Goal: Leave review/rating: Leave review/rating

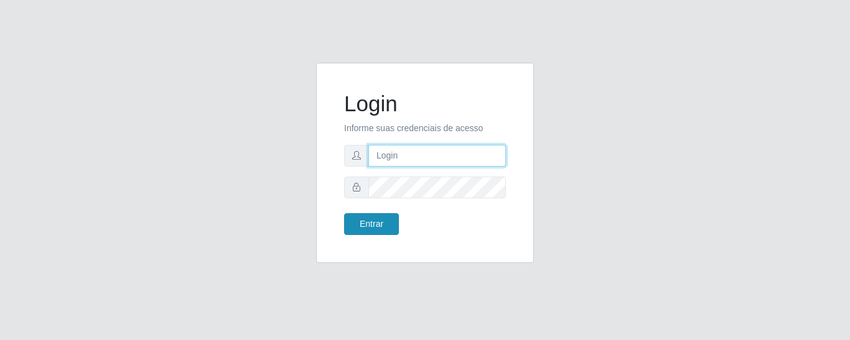
type input "precobom@rejane"
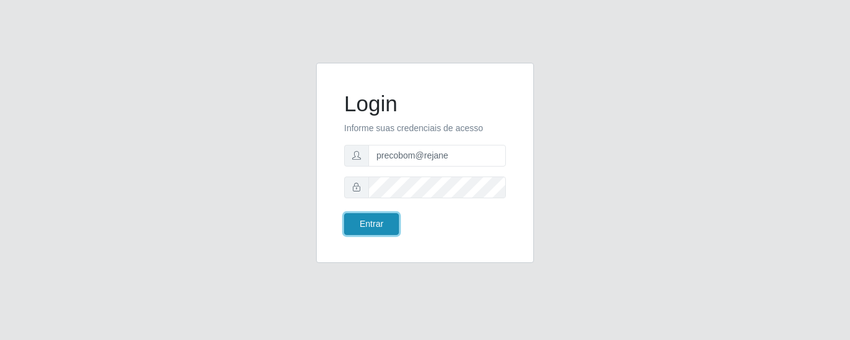
click at [373, 234] on button "Entrar" at bounding box center [371, 224] width 55 height 22
click at [373, 231] on button "Entrar" at bounding box center [371, 224] width 55 height 22
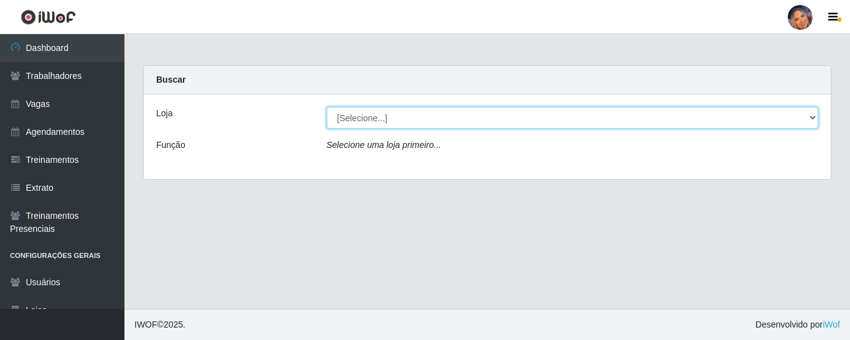
click at [400, 109] on select "[Selecione...] Supermercado Preço Bom" at bounding box center [573, 118] width 492 height 22
select select "169"
click at [327, 107] on select "[Selecione...] Supermercado Preço Bom" at bounding box center [573, 118] width 492 height 22
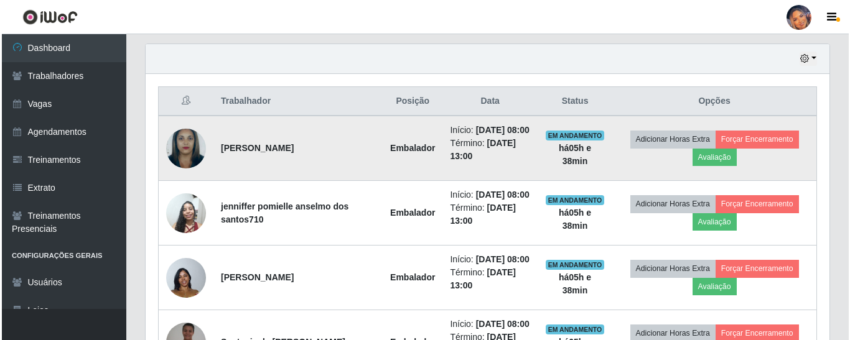
scroll to position [451, 0]
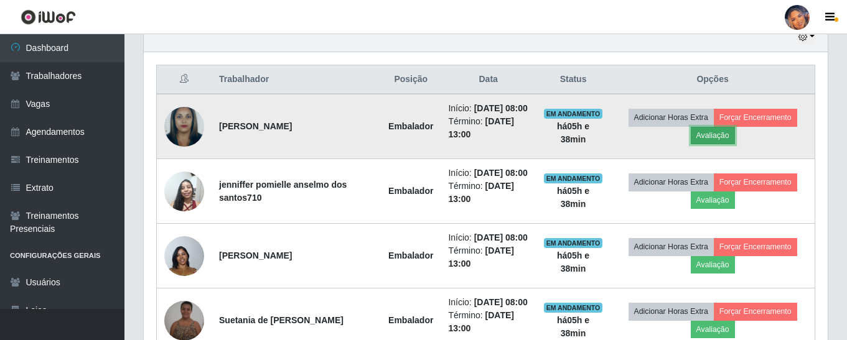
click at [715, 144] on button "Avaliação" at bounding box center [712, 135] width 44 height 17
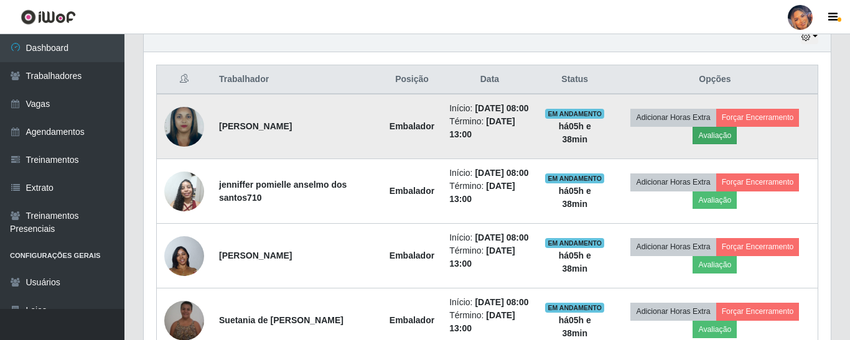
scroll to position [258, 677]
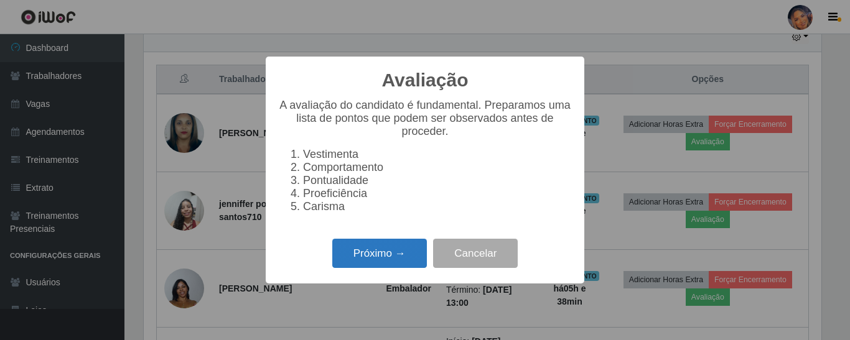
click at [386, 255] on button "Próximo →" at bounding box center [379, 253] width 95 height 29
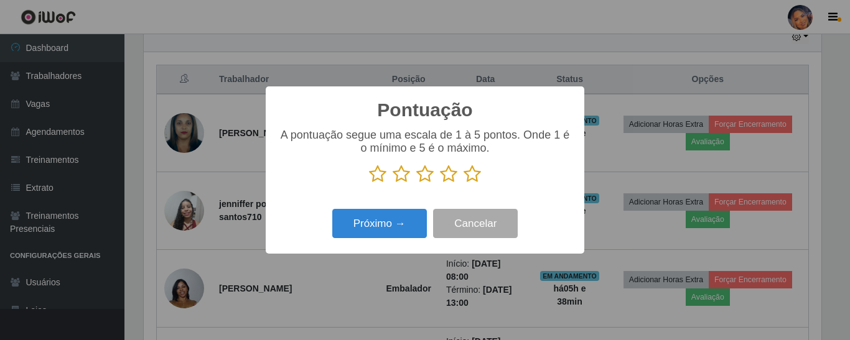
scroll to position [621728, 621309]
click at [469, 180] on icon at bounding box center [471, 174] width 17 height 19
click at [463, 183] on input "radio" at bounding box center [463, 183] width 0 height 0
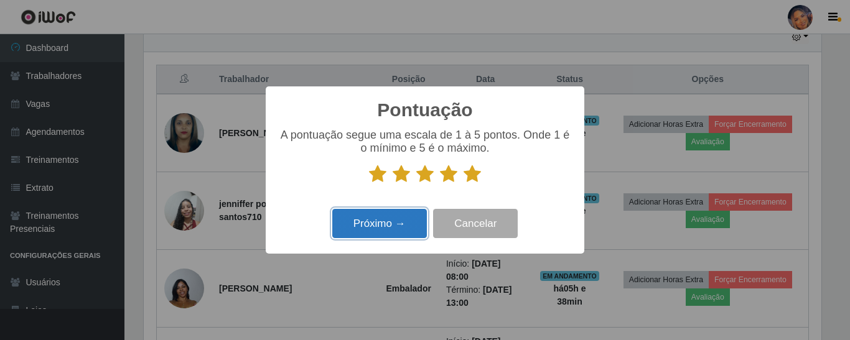
click at [374, 227] on button "Próximo →" at bounding box center [379, 223] width 95 height 29
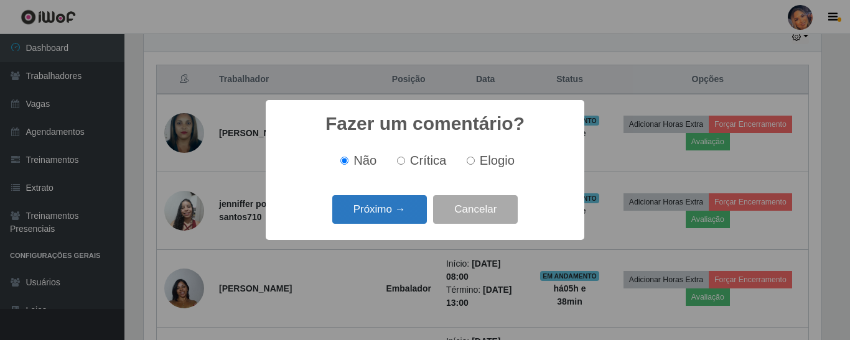
click at [404, 210] on button "Próximo →" at bounding box center [379, 209] width 95 height 29
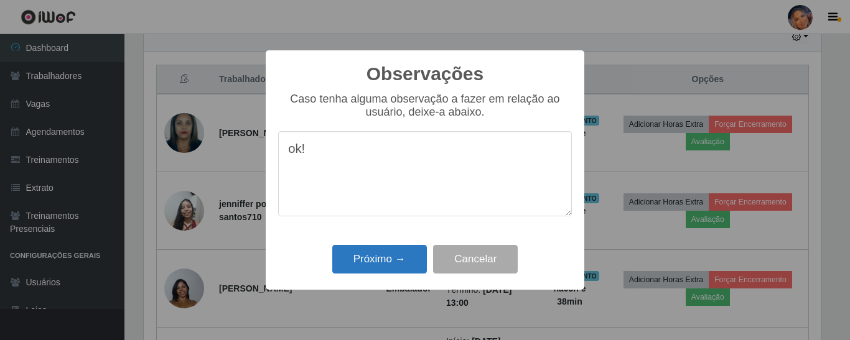
type textarea "ok!"
click at [391, 267] on button "Próximo →" at bounding box center [379, 259] width 95 height 29
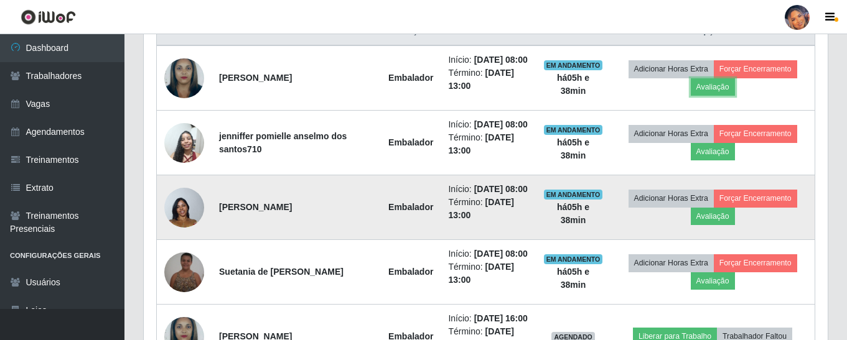
scroll to position [575, 0]
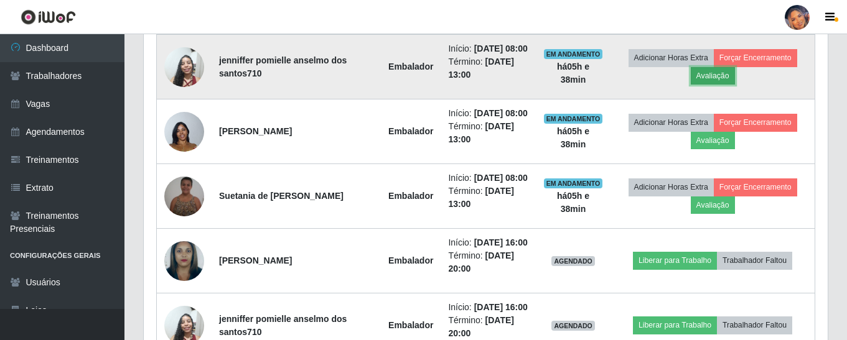
click at [708, 85] on button "Avaliação" at bounding box center [712, 75] width 44 height 17
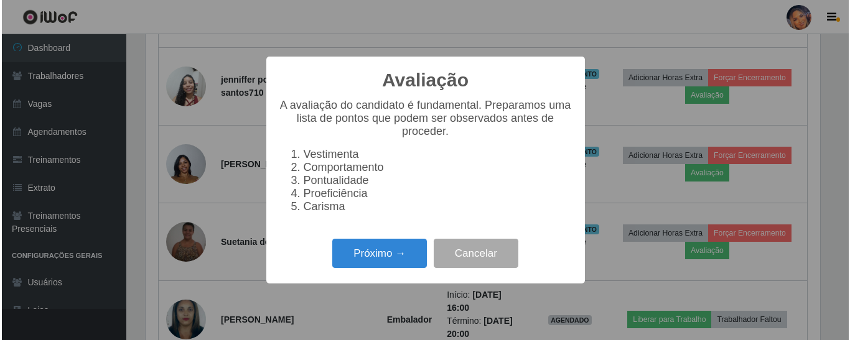
scroll to position [258, 677]
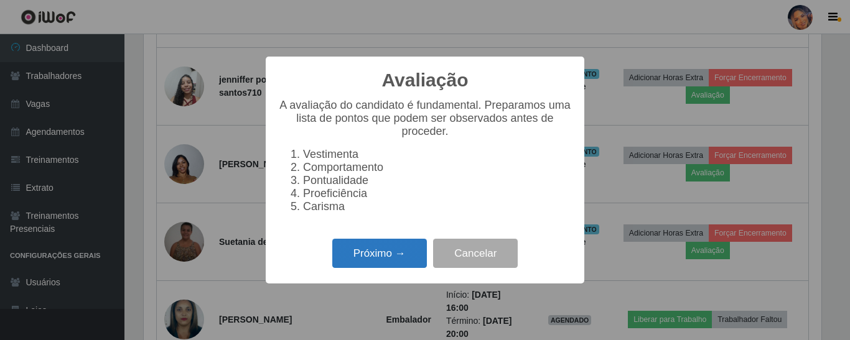
click at [389, 261] on button "Próximo →" at bounding box center [379, 253] width 95 height 29
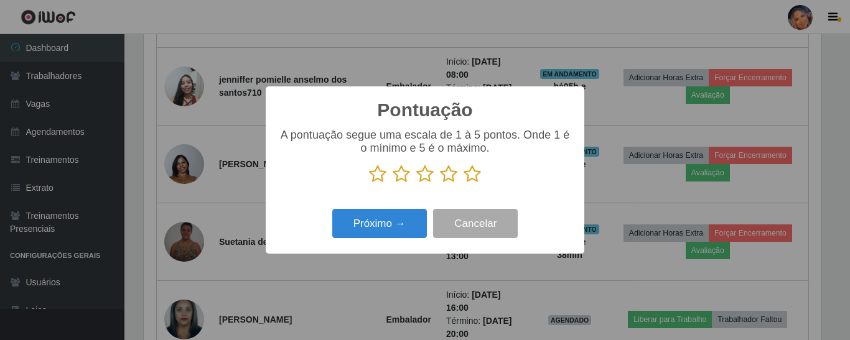
click at [473, 176] on icon at bounding box center [471, 174] width 17 height 19
click at [463, 183] on input "radio" at bounding box center [463, 183] width 0 height 0
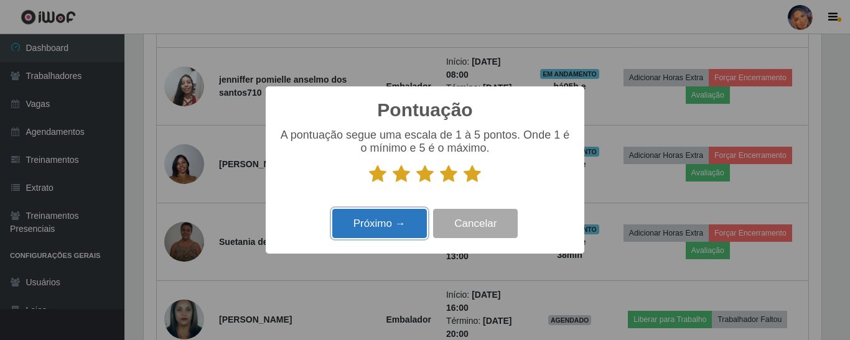
click at [404, 220] on button "Próximo →" at bounding box center [379, 223] width 95 height 29
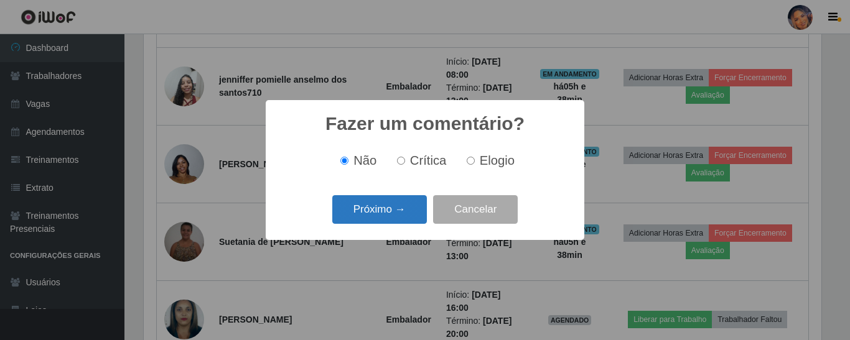
click at [402, 211] on button "Próximo →" at bounding box center [379, 209] width 95 height 29
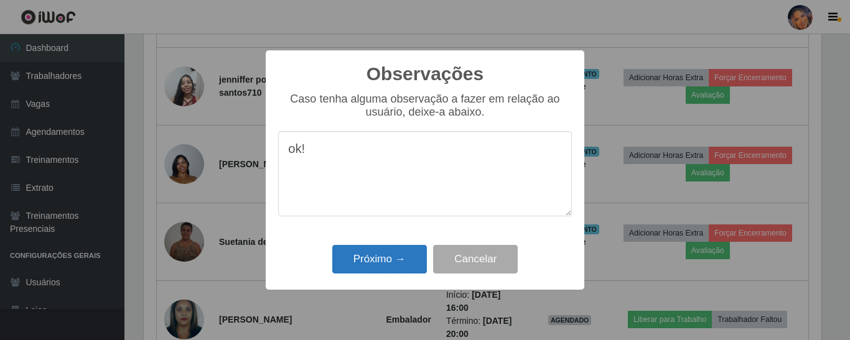
type textarea "ok!"
click at [373, 258] on button "Próximo →" at bounding box center [379, 259] width 95 height 29
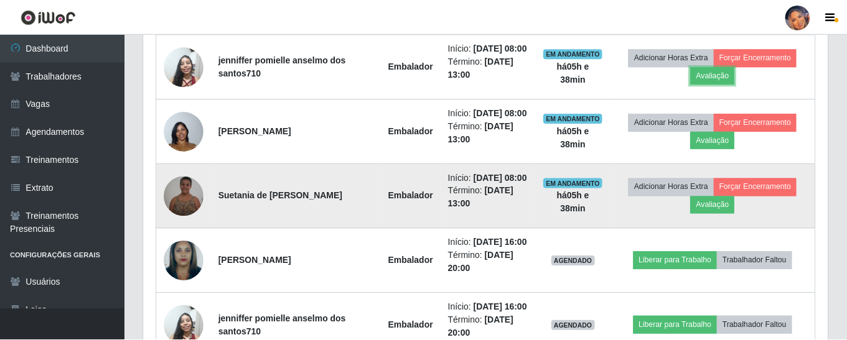
scroll to position [258, 684]
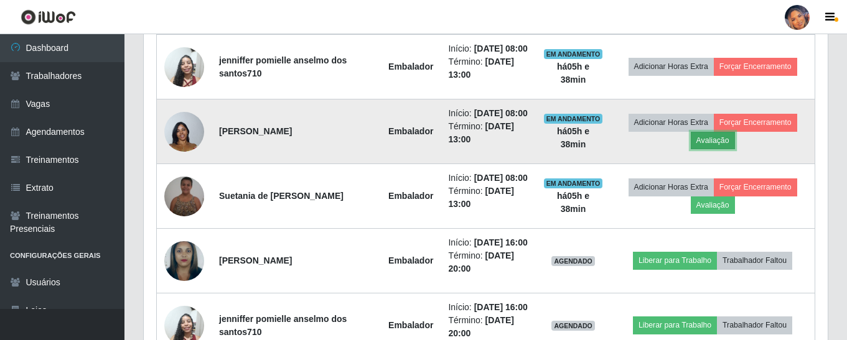
click at [709, 149] on button "Avaliação" at bounding box center [712, 140] width 44 height 17
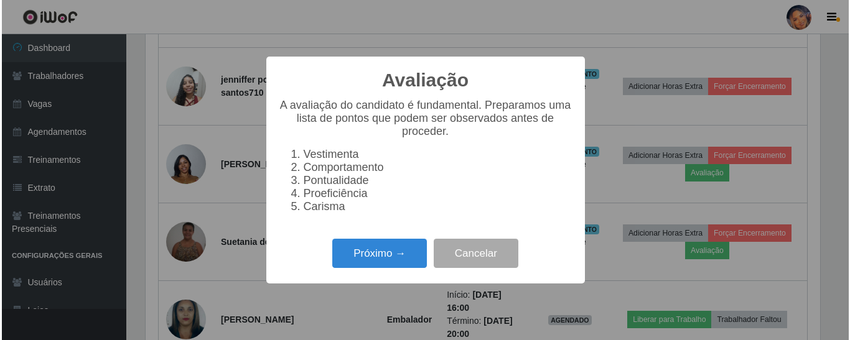
scroll to position [258, 677]
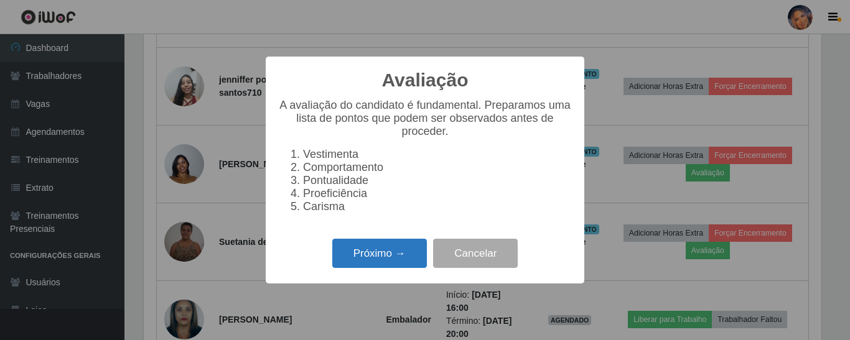
click at [385, 264] on button "Próximo →" at bounding box center [379, 253] width 95 height 29
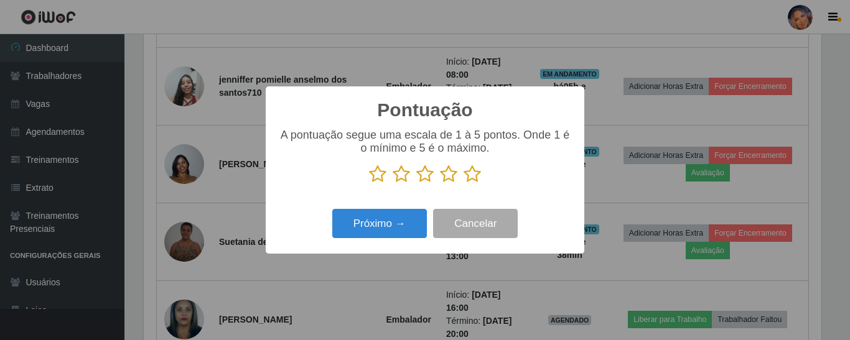
drag, startPoint x: 476, startPoint y: 180, endPoint x: 467, endPoint y: 188, distance: 12.3
click at [476, 180] on icon at bounding box center [471, 174] width 17 height 19
click at [463, 183] on input "radio" at bounding box center [463, 183] width 0 height 0
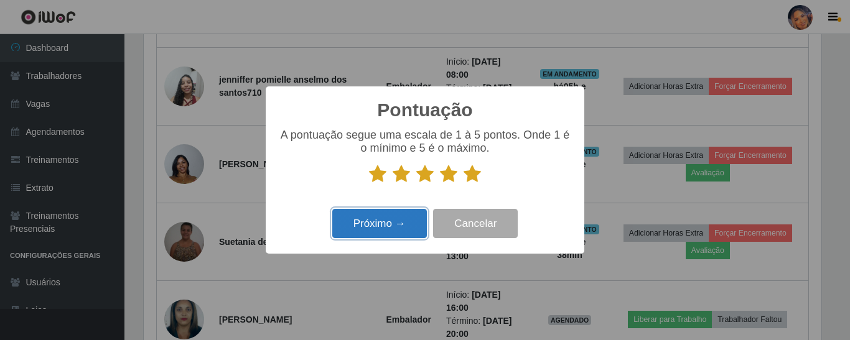
click at [379, 220] on button "Próximo →" at bounding box center [379, 223] width 95 height 29
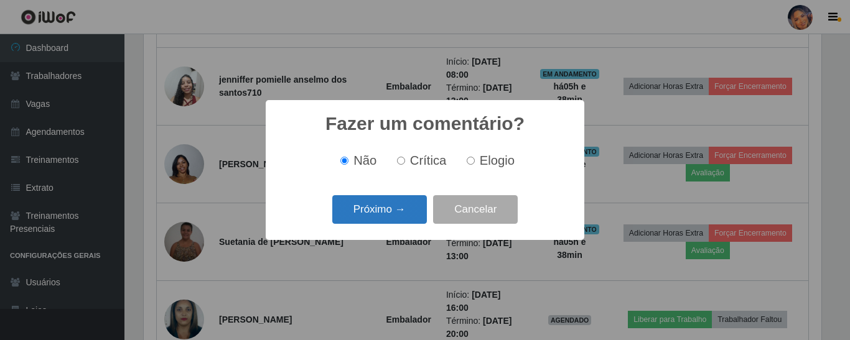
click at [383, 212] on button "Próximo →" at bounding box center [379, 209] width 95 height 29
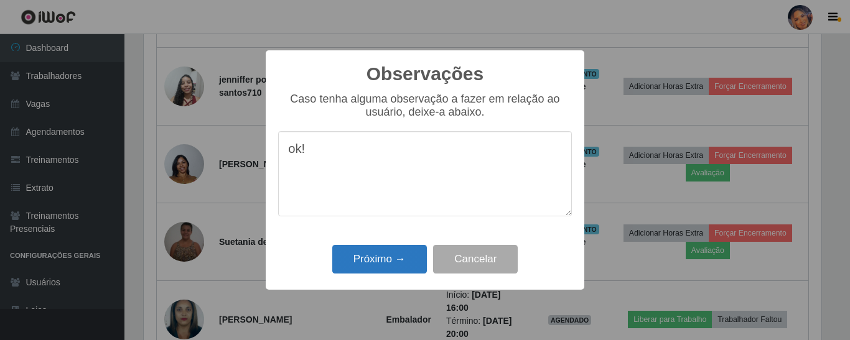
type textarea "ok!"
click at [387, 268] on button "Próximo →" at bounding box center [379, 259] width 95 height 29
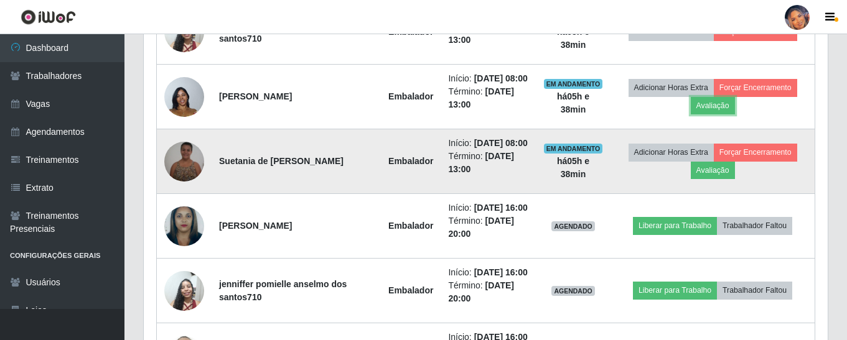
scroll to position [638, 0]
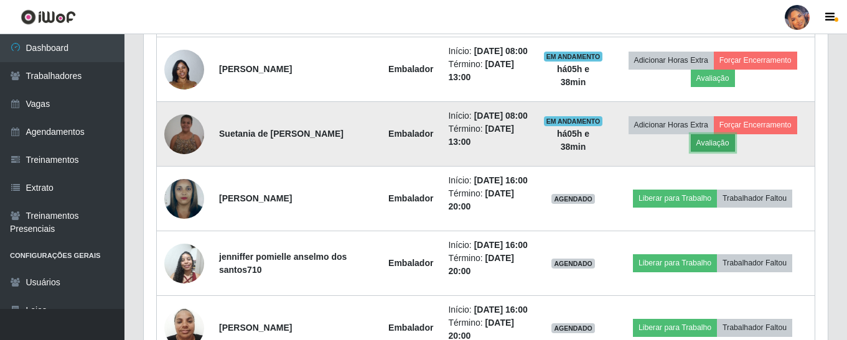
click at [703, 152] on button "Avaliação" at bounding box center [712, 142] width 44 height 17
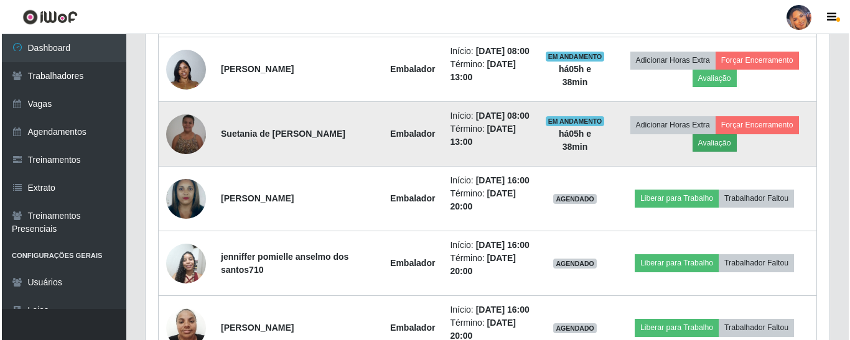
scroll to position [258, 677]
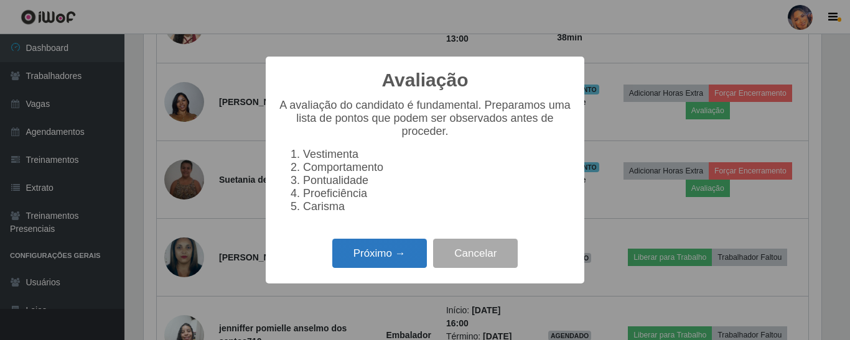
click at [384, 254] on button "Próximo →" at bounding box center [379, 253] width 95 height 29
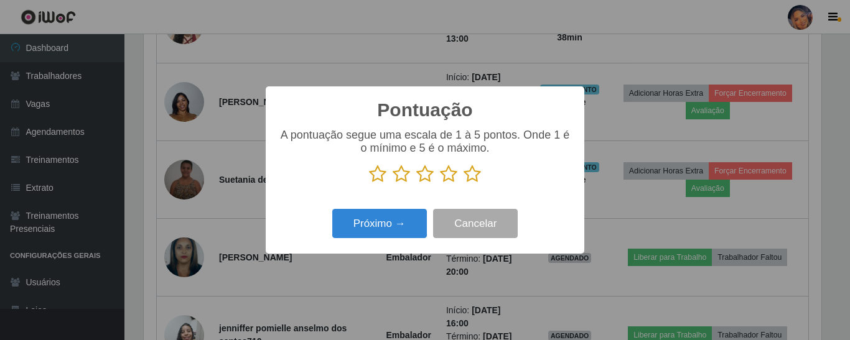
scroll to position [621728, 621309]
drag, startPoint x: 475, startPoint y: 178, endPoint x: 450, endPoint y: 203, distance: 35.2
click at [475, 179] on icon at bounding box center [471, 174] width 17 height 19
click at [463, 183] on input "radio" at bounding box center [463, 183] width 0 height 0
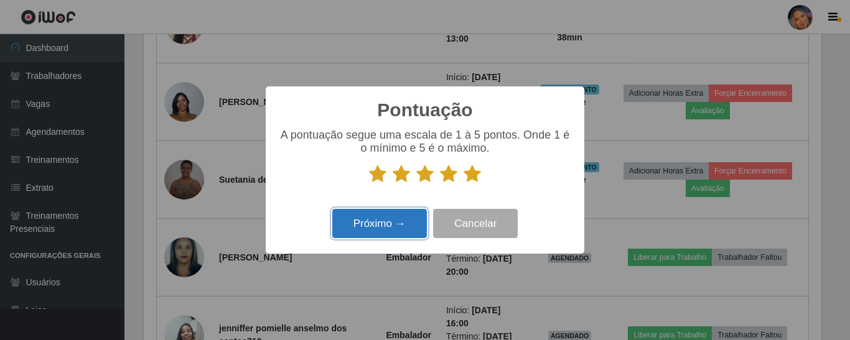
click at [393, 231] on button "Próximo →" at bounding box center [379, 223] width 95 height 29
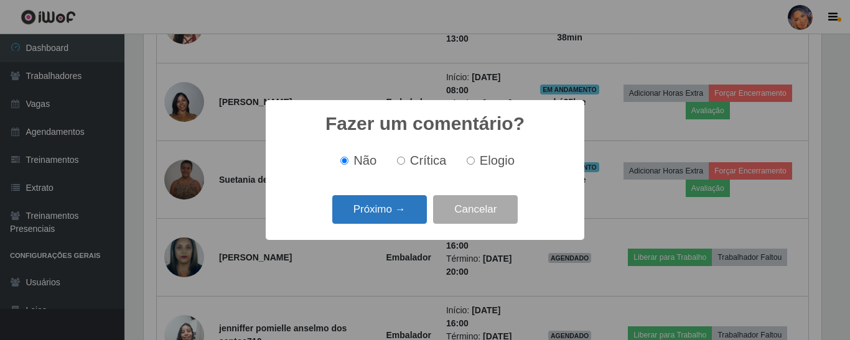
click at [389, 218] on button "Próximo →" at bounding box center [379, 209] width 95 height 29
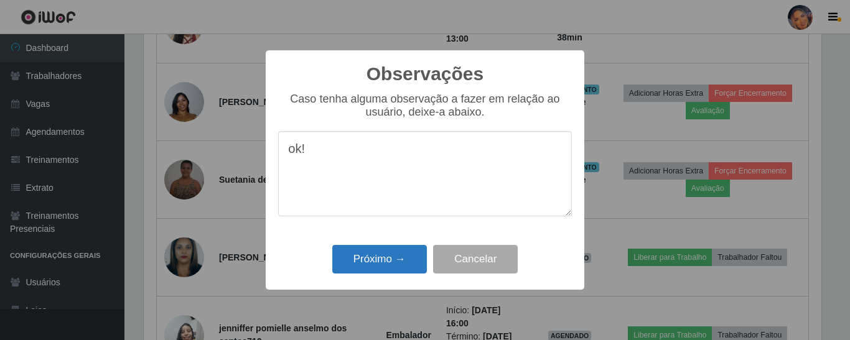
type textarea "ok!"
click at [406, 268] on button "Próximo →" at bounding box center [379, 259] width 95 height 29
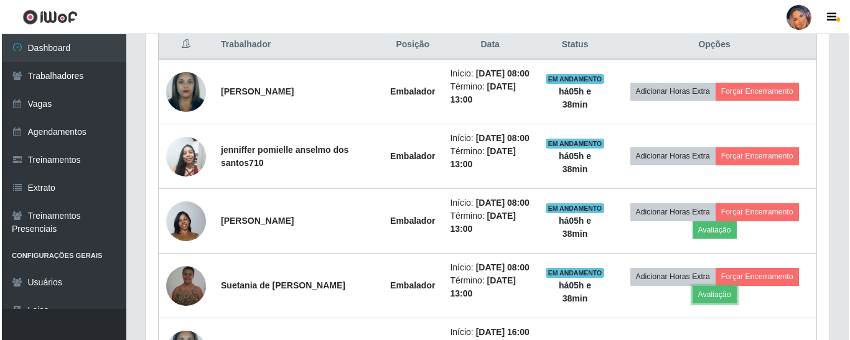
scroll to position [0, 0]
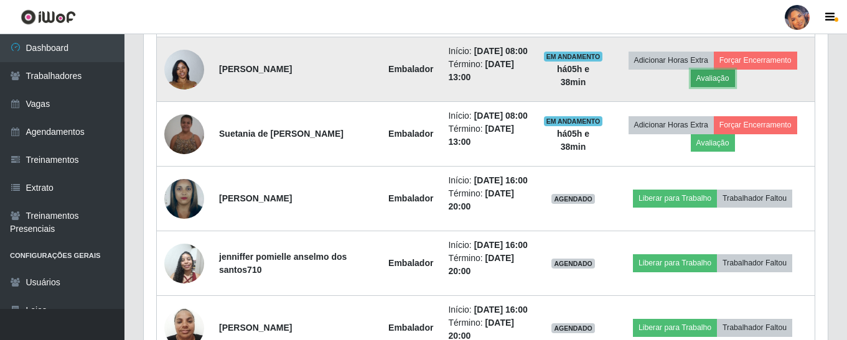
click at [731, 87] on button "Avaliação" at bounding box center [712, 78] width 44 height 17
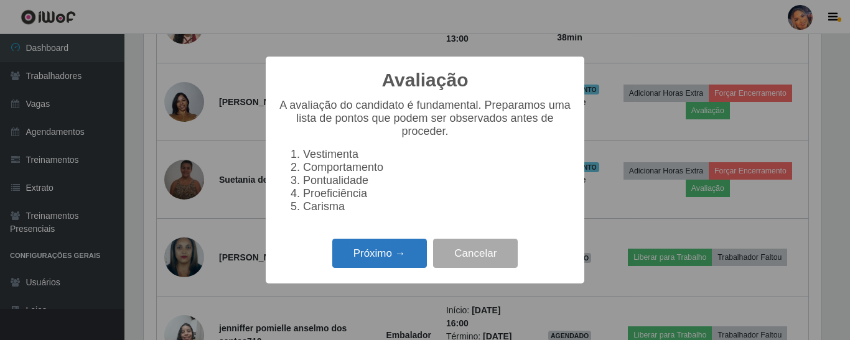
click at [403, 261] on button "Próximo →" at bounding box center [379, 253] width 95 height 29
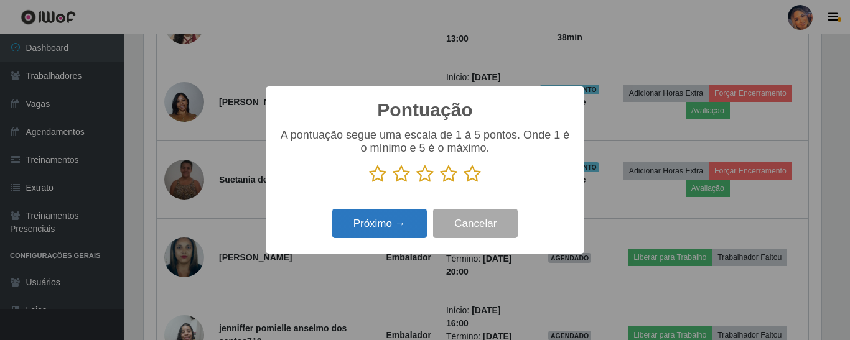
drag, startPoint x: 472, startPoint y: 179, endPoint x: 418, endPoint y: 231, distance: 75.2
click at [459, 187] on div "A pontuação segue uma escala de 1 à 5 pontos. Onde 1 é o mínimo e 5 é o máximo." at bounding box center [425, 161] width 294 height 65
drag, startPoint x: 470, startPoint y: 182, endPoint x: 462, endPoint y: 185, distance: 8.7
click at [468, 182] on icon at bounding box center [471, 174] width 17 height 19
click at [463, 183] on input "radio" at bounding box center [463, 183] width 0 height 0
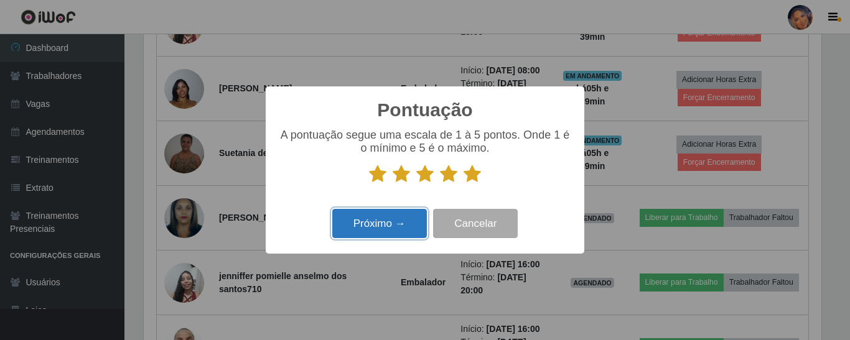
click at [377, 220] on button "Próximo →" at bounding box center [379, 223] width 95 height 29
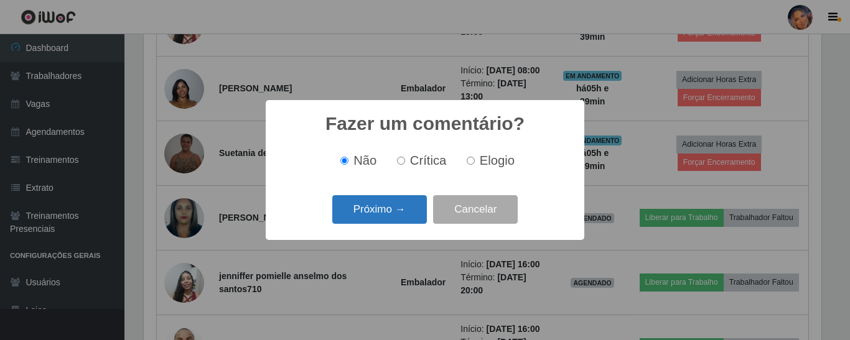
click at [391, 208] on button "Próximo →" at bounding box center [379, 209] width 95 height 29
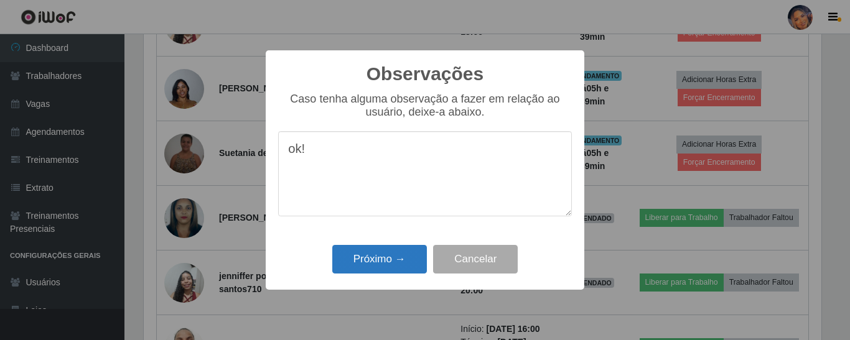
type textarea "ok!"
click at [371, 256] on button "Próximo →" at bounding box center [379, 259] width 95 height 29
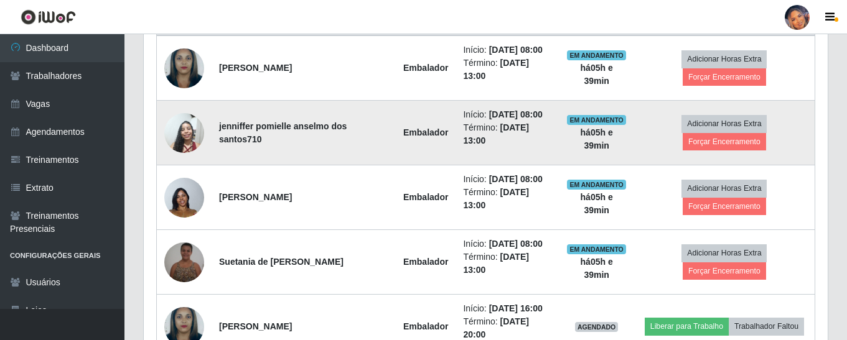
scroll to position [432, 0]
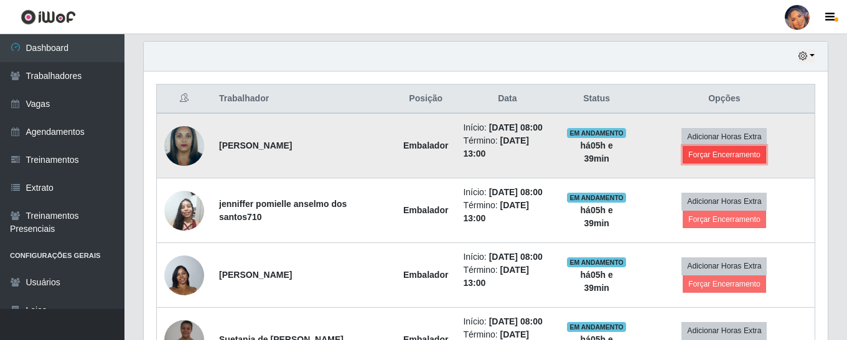
click at [703, 161] on button "Forçar Encerramento" at bounding box center [723, 154] width 83 height 17
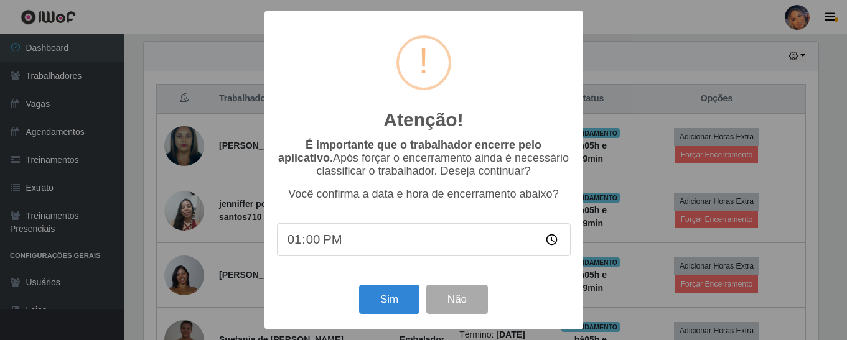
scroll to position [258, 677]
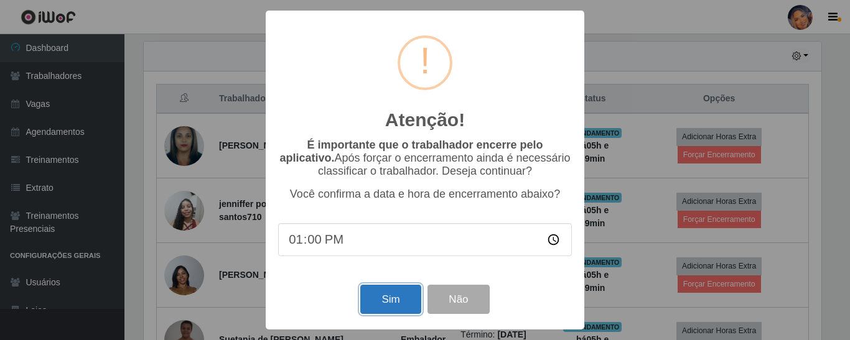
click at [385, 297] on button "Sim" at bounding box center [390, 299] width 60 height 29
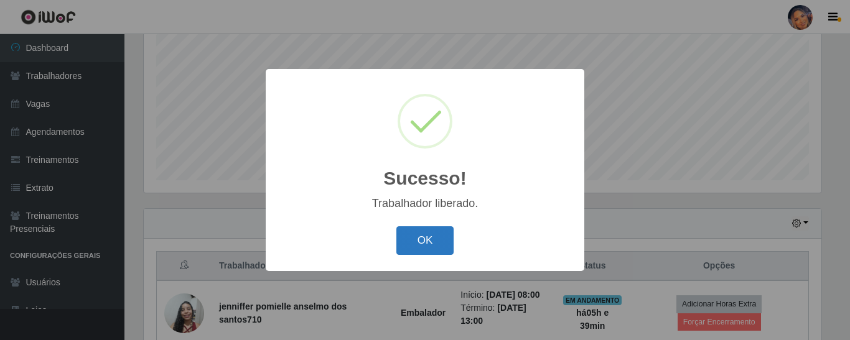
click at [436, 236] on button "OK" at bounding box center [425, 240] width 58 height 29
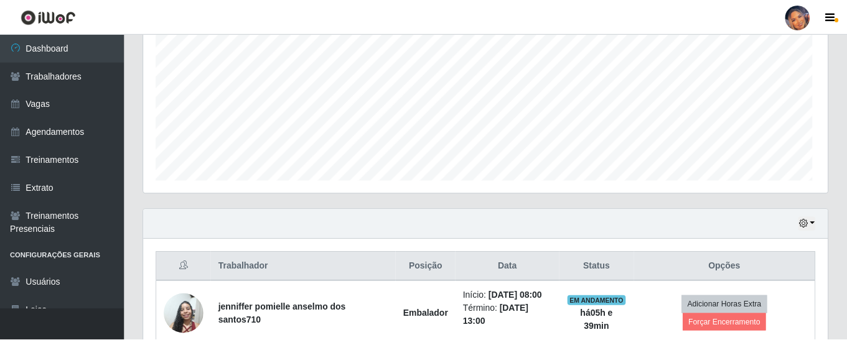
scroll to position [268, 0]
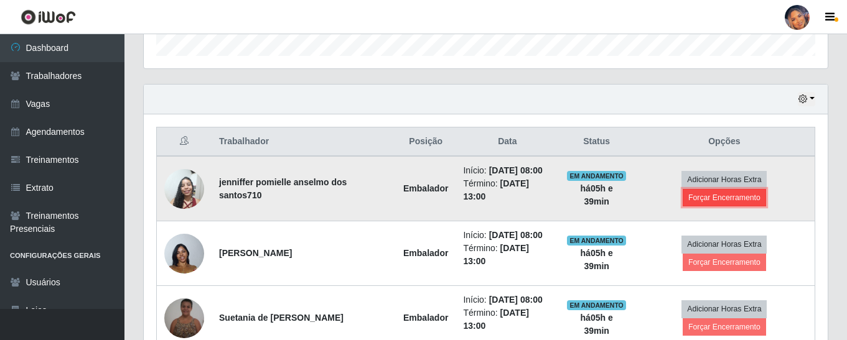
click at [703, 201] on button "Forçar Encerramento" at bounding box center [723, 197] width 83 height 17
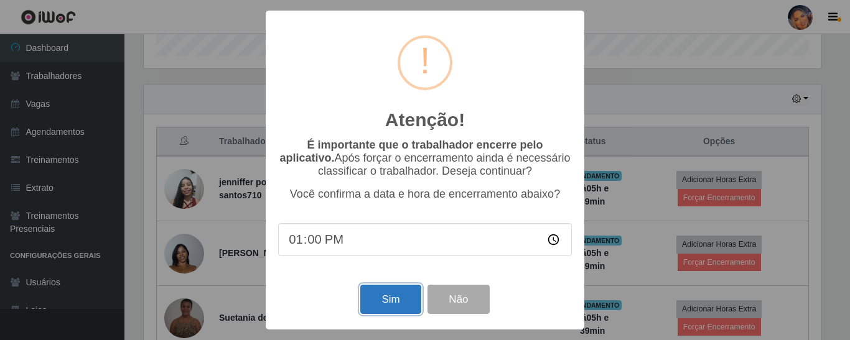
click at [396, 305] on button "Sim" at bounding box center [390, 299] width 60 height 29
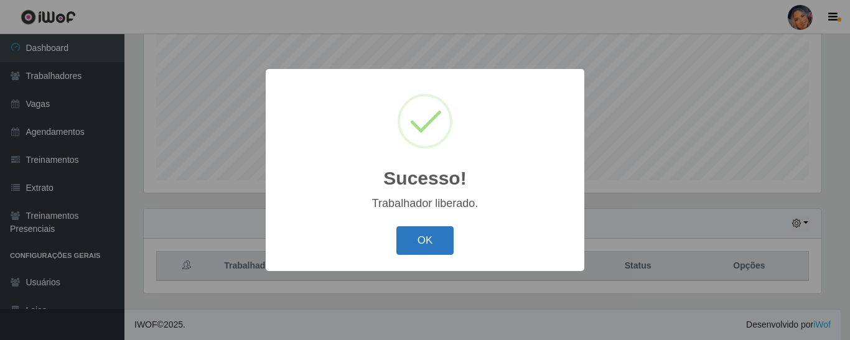
drag, startPoint x: 415, startPoint y: 239, endPoint x: 439, endPoint y: 223, distance: 29.5
click at [416, 239] on button "OK" at bounding box center [425, 240] width 58 height 29
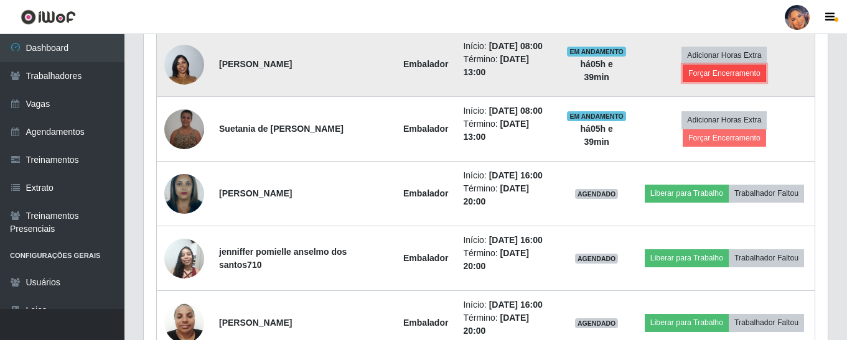
click at [710, 76] on button "Forçar Encerramento" at bounding box center [723, 73] width 83 height 17
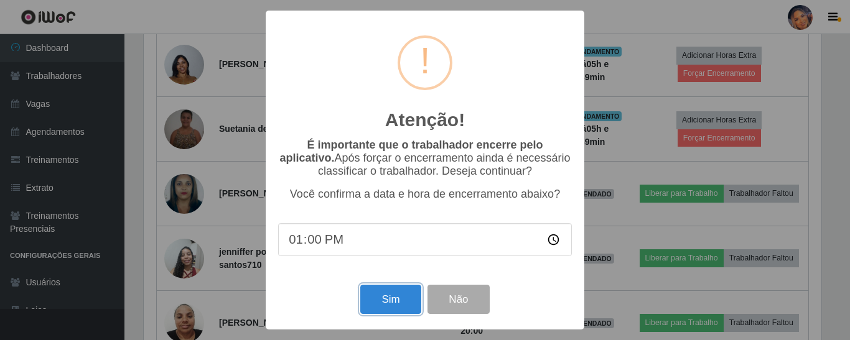
click at [382, 294] on button "Sim" at bounding box center [390, 299] width 60 height 29
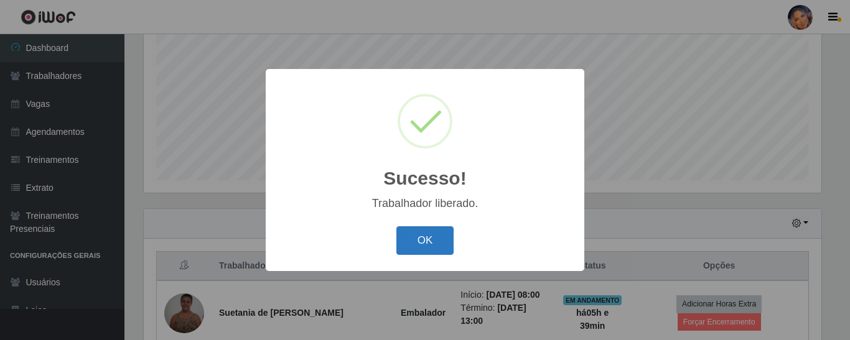
click at [414, 228] on button "OK" at bounding box center [425, 240] width 58 height 29
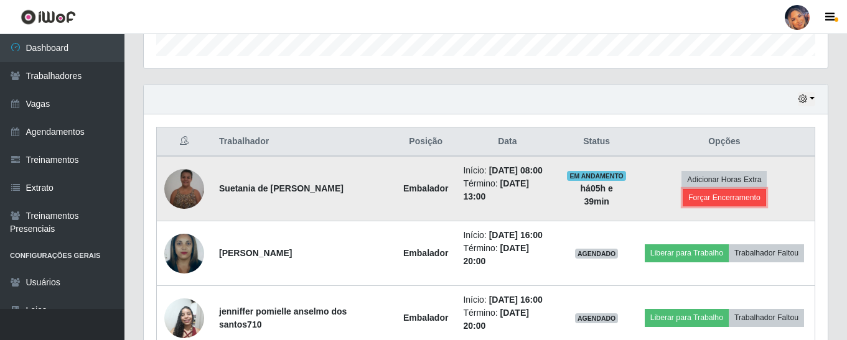
click at [696, 204] on button "Forçar Encerramento" at bounding box center [723, 197] width 83 height 17
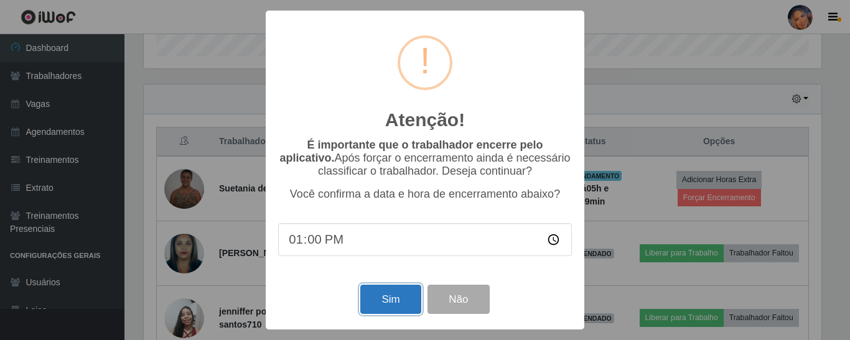
click at [387, 297] on button "Sim" at bounding box center [390, 299] width 60 height 29
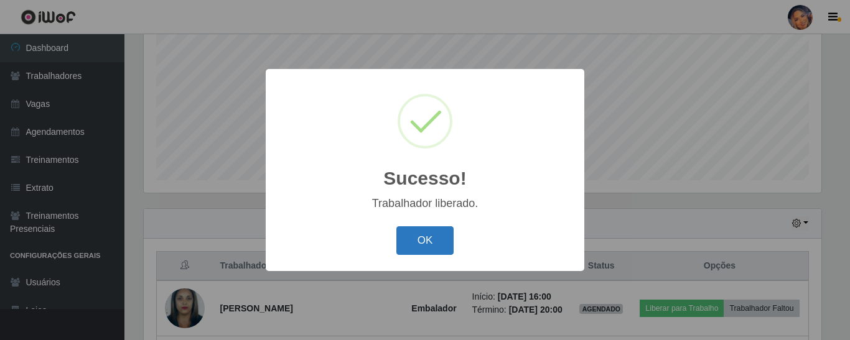
click at [424, 241] on button "OK" at bounding box center [425, 240] width 58 height 29
